Goal: Find specific page/section: Find specific page/section

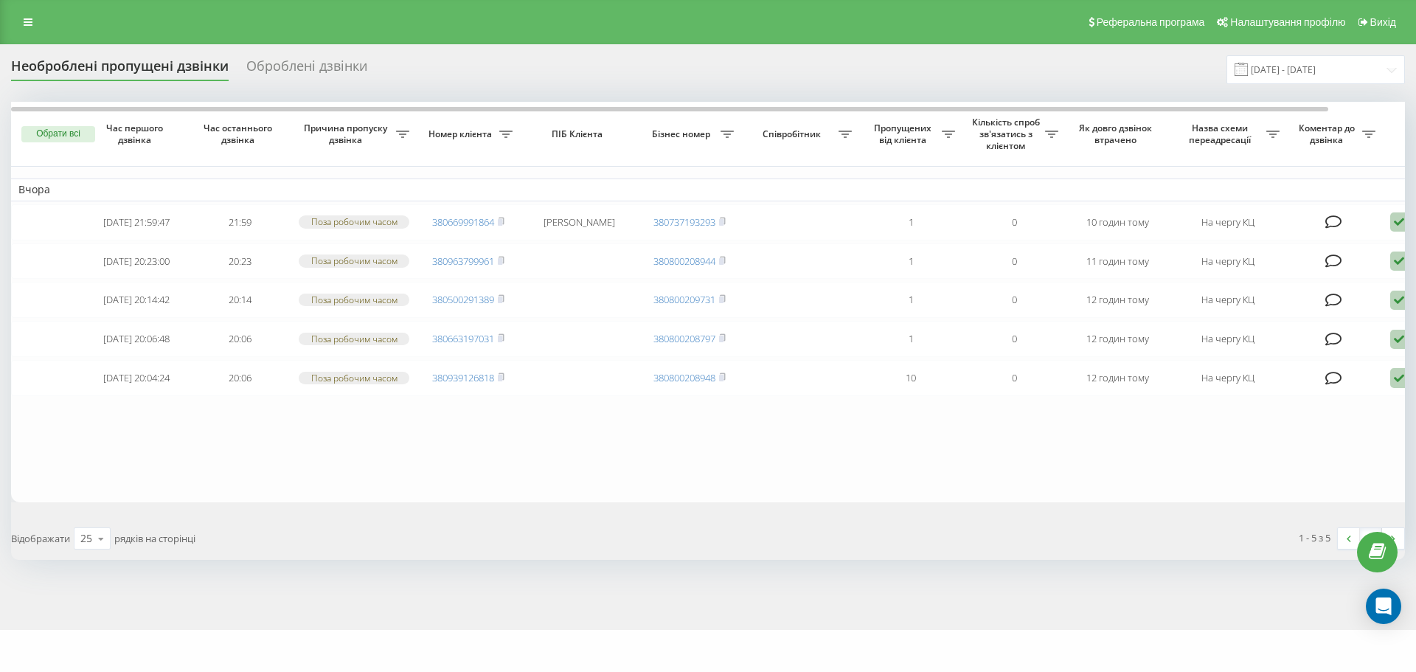
click at [50, 18] on div "Реферальна програма Налаштування профілю Вихід" at bounding box center [708, 22] width 1416 height 44
click at [35, 25] on link at bounding box center [28, 22] width 27 height 21
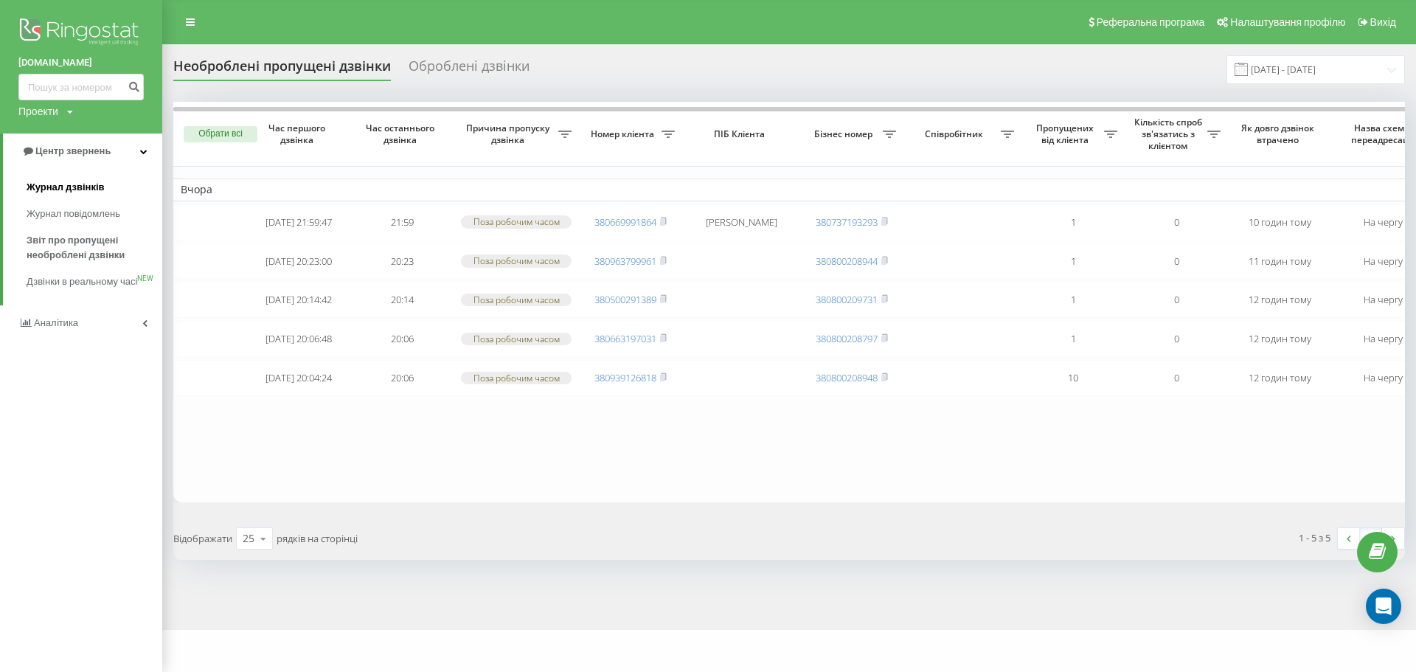
click at [77, 187] on span "Журнал дзвінків" at bounding box center [66, 187] width 78 height 15
click at [79, 187] on span "Журнал дзвінків" at bounding box center [66, 187] width 78 height 15
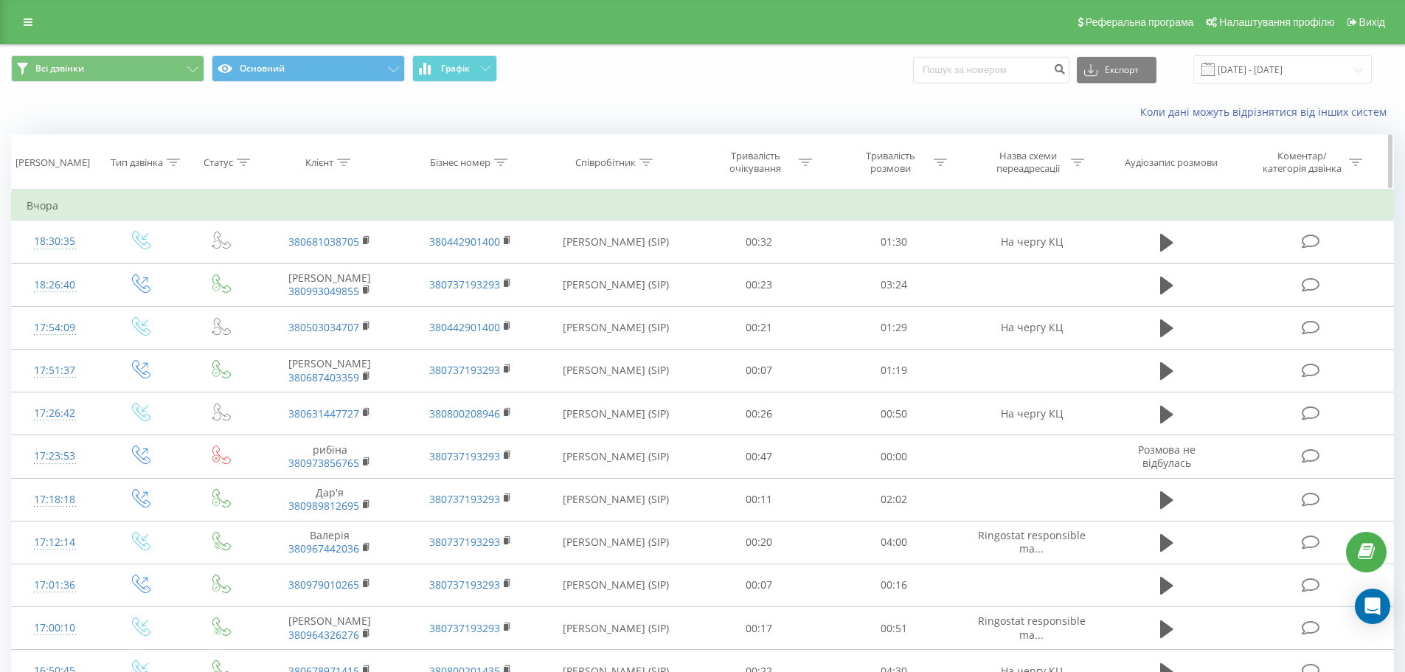
click at [645, 160] on icon at bounding box center [645, 162] width 13 height 7
click at [581, 296] on button "Скасувати" at bounding box center [582, 297] width 63 height 18
